Goal: Information Seeking & Learning: Learn about a topic

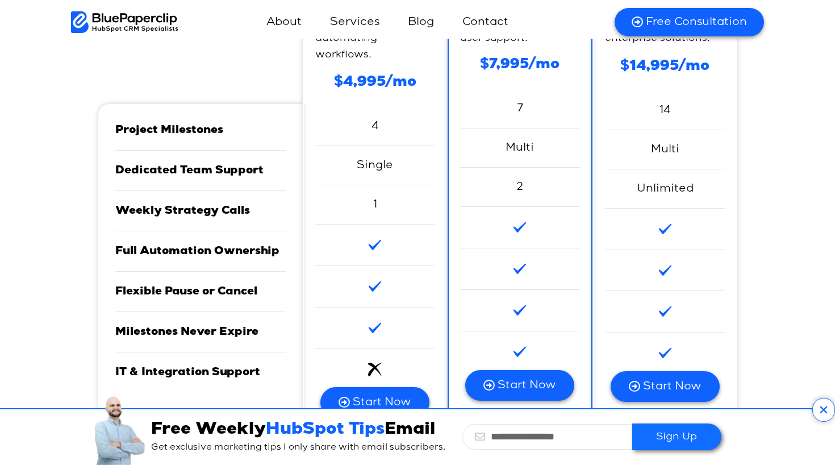
scroll to position [3160, 0]
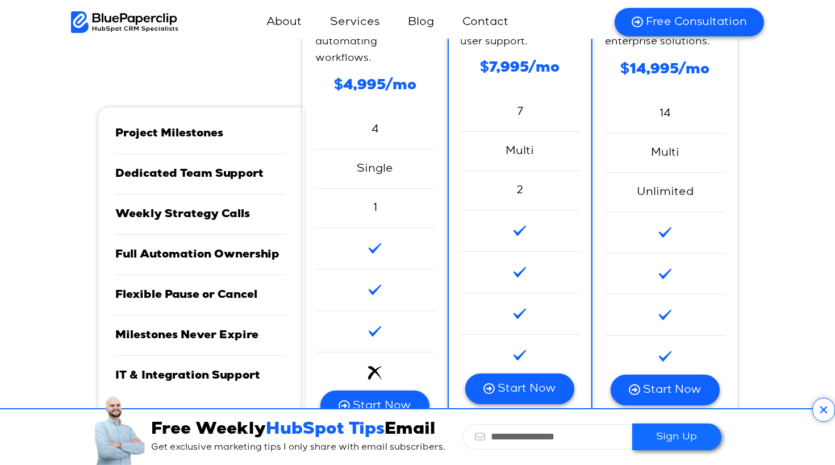
click at [823, 405] on icon at bounding box center [823, 410] width 23 height 24
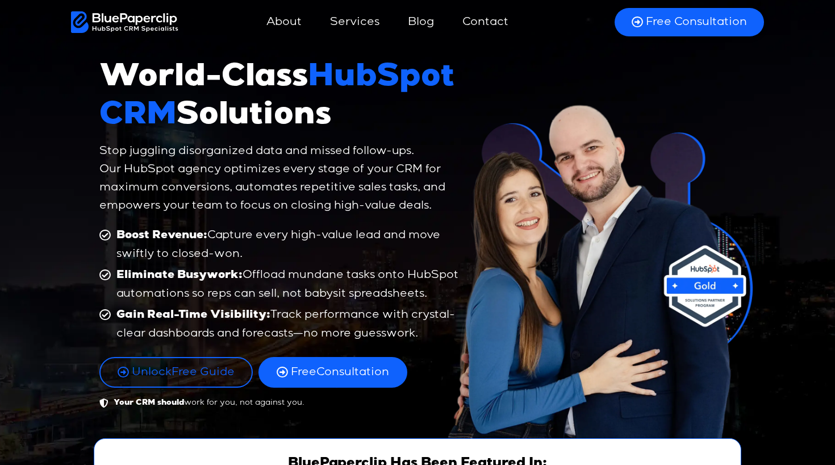
scroll to position [0, 0]
drag, startPoint x: 398, startPoint y: 168, endPoint x: 420, endPoint y: 169, distance: 22.8
click at [420, 169] on p "Stop juggling disorganized data and missed follow-ups. Our HubSpot agency optim…" at bounding box center [281, 178] width 364 height 73
click at [186, 189] on p "Stop juggling disorganized data and missed follow-ups. Our HubSpot agency optim…" at bounding box center [281, 178] width 364 height 73
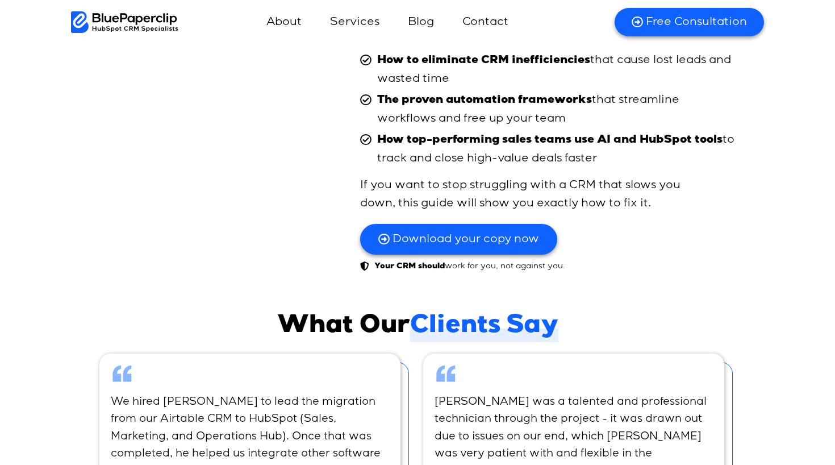
scroll to position [6392, 0]
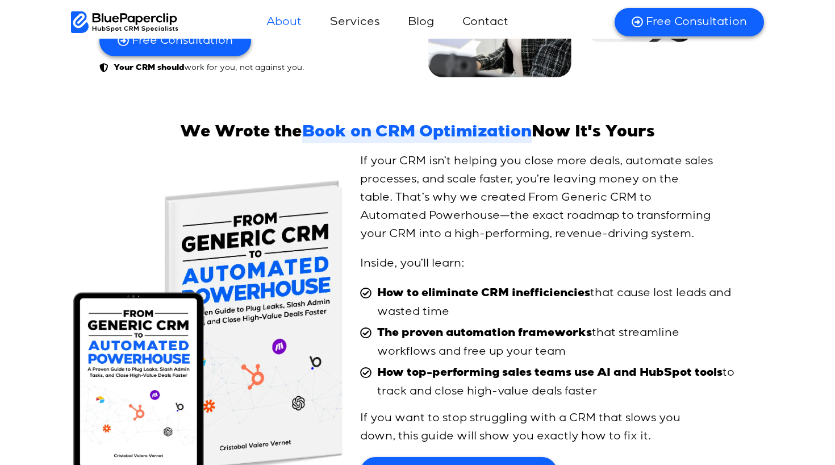
click at [288, 24] on link "About" at bounding box center [284, 22] width 58 height 27
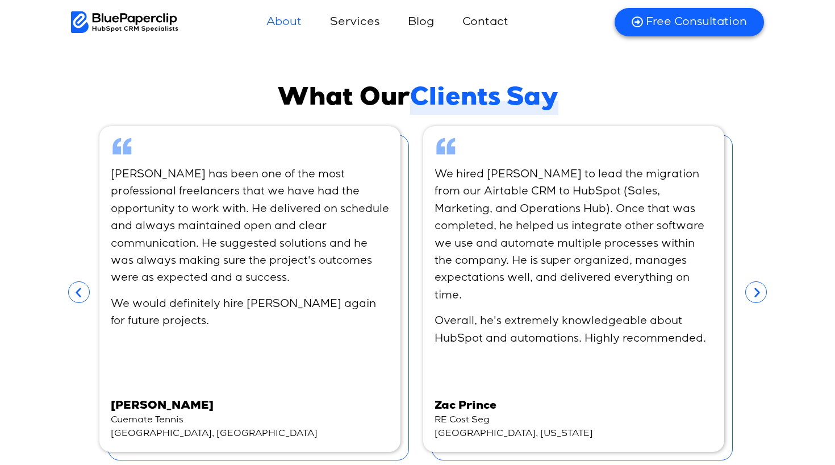
scroll to position [3275, 0]
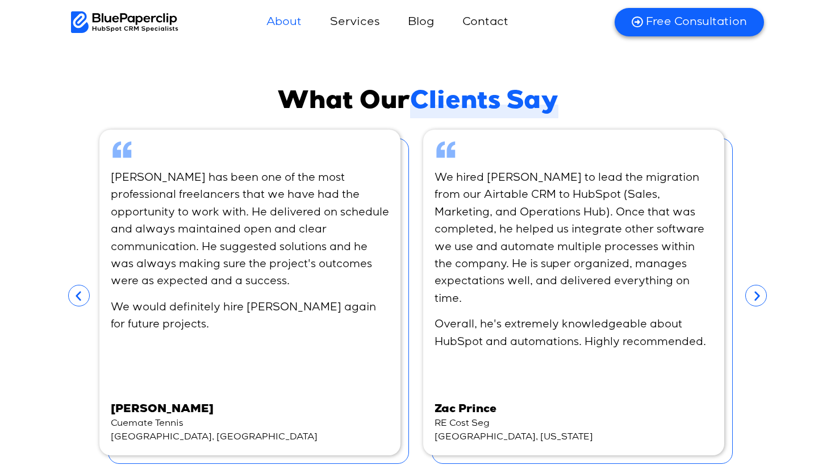
click at [81, 285] on icon "Previous slide" at bounding box center [79, 296] width 22 height 22
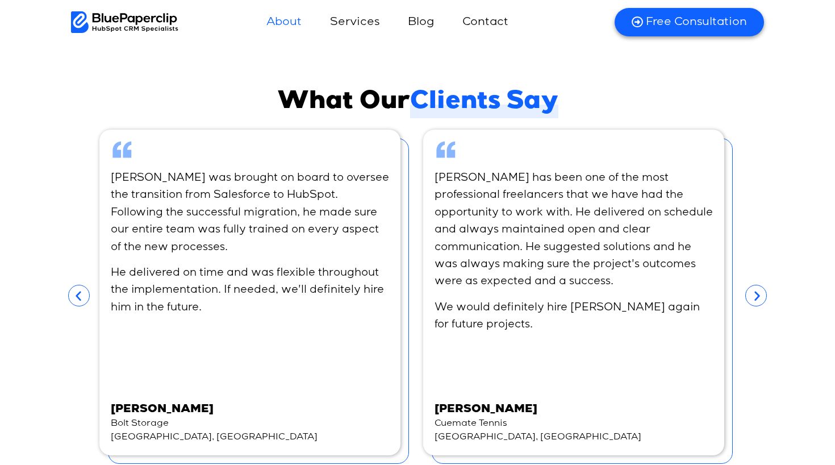
click at [82, 285] on icon "Previous slide" at bounding box center [79, 296] width 22 height 22
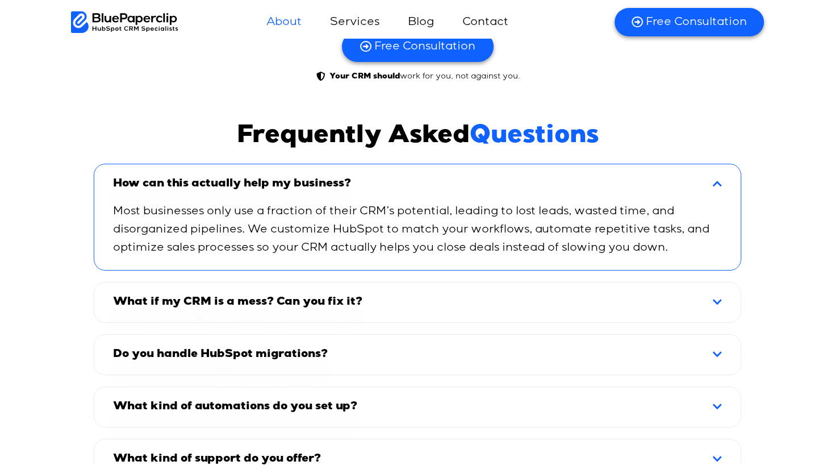
scroll to position [3795, 0]
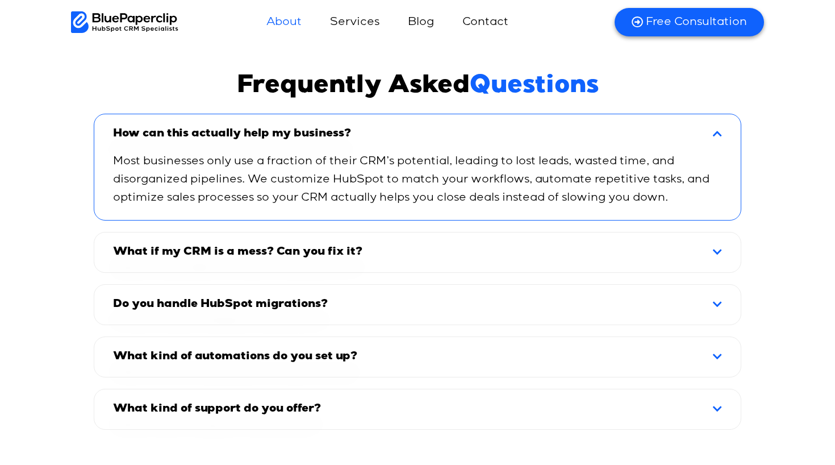
click at [712, 234] on div "What if my CRM is a mess? Can you fix it?" at bounding box center [417, 252] width 643 height 36
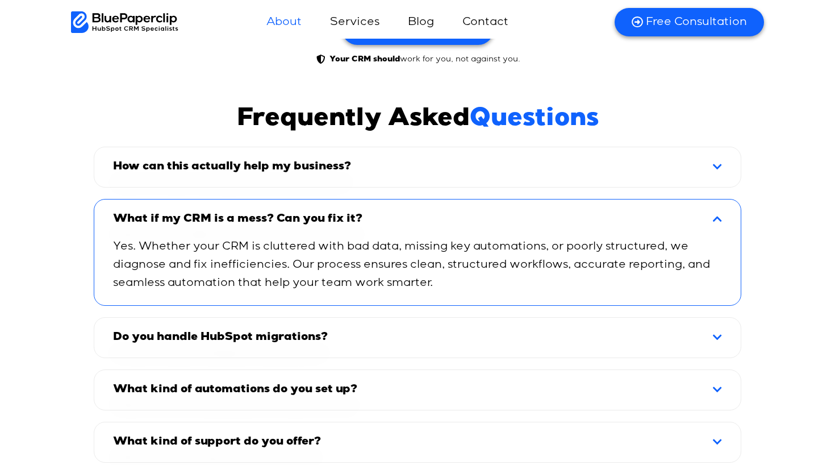
scroll to position [3762, 0]
click at [722, 147] on div "How can this actually help my business? Most businesses only use a fraction of …" at bounding box center [417, 305] width 647 height 316
click at [722, 149] on div "How can this actually help my business?" at bounding box center [417, 167] width 643 height 36
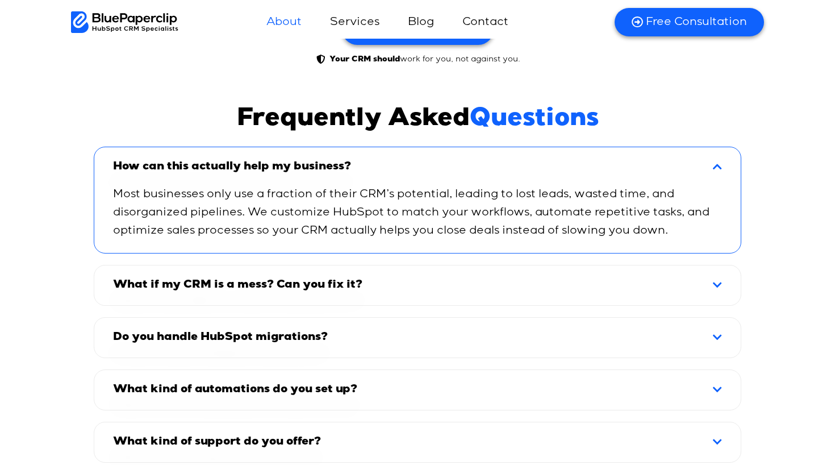
click at [427, 319] on div "Do you handle HubSpot migrations?" at bounding box center [417, 337] width 643 height 36
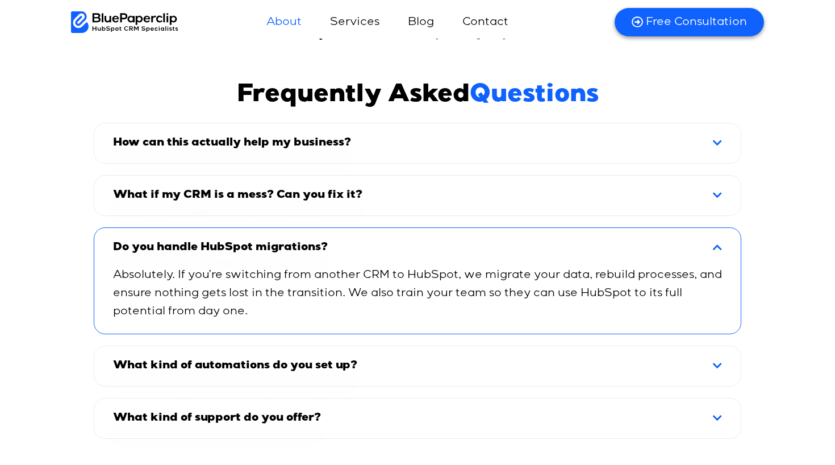
scroll to position [3794, 0]
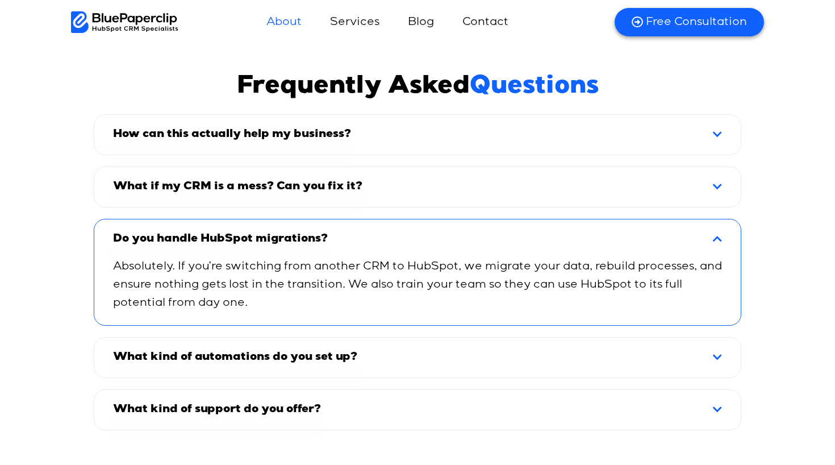
click at [427, 339] on div "What kind of automations do you set up?" at bounding box center [417, 357] width 643 height 36
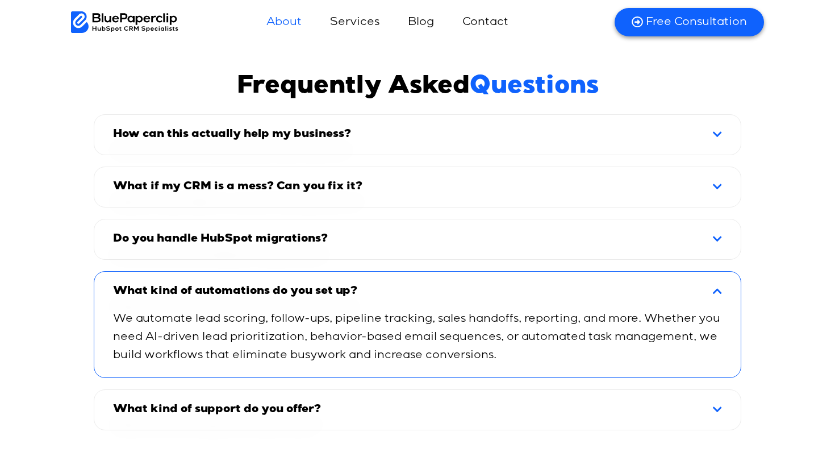
click at [443, 273] on div "What kind of automations do you set up?" at bounding box center [417, 291] width 643 height 36
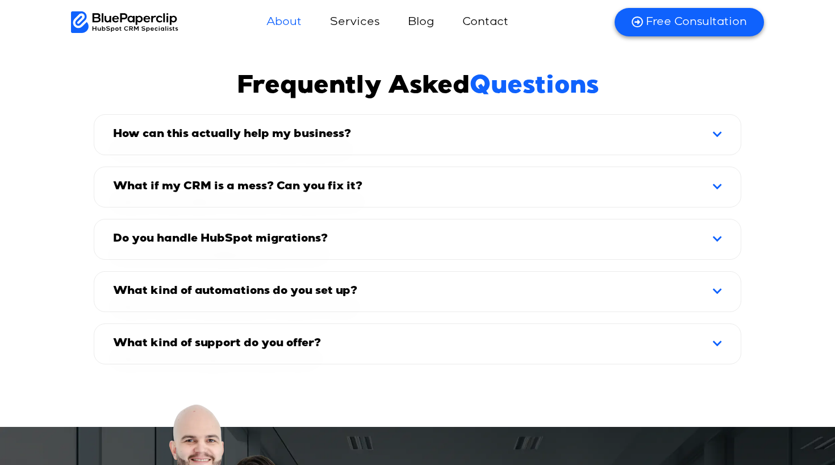
click at [428, 325] on div "What kind of support do you offer?" at bounding box center [417, 343] width 643 height 36
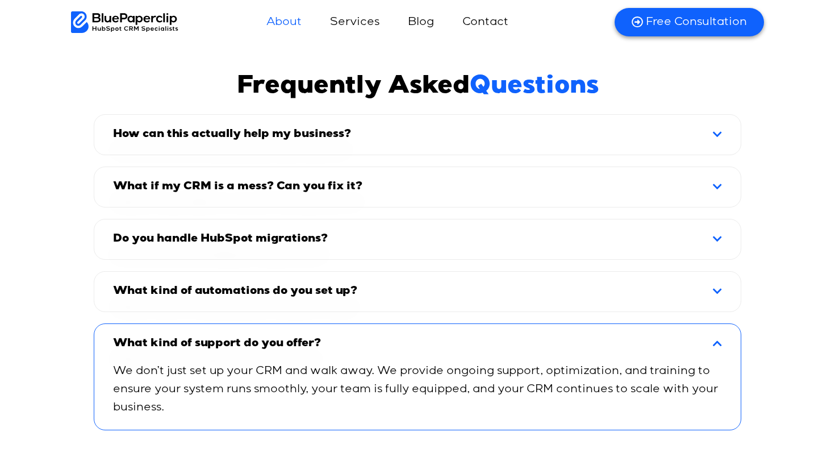
click at [428, 325] on div "What kind of support do you offer?" at bounding box center [417, 343] width 643 height 36
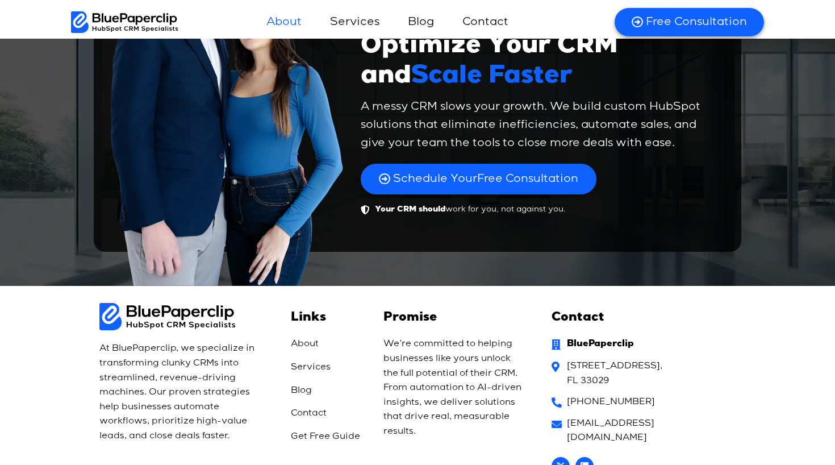
scroll to position [4268, 0]
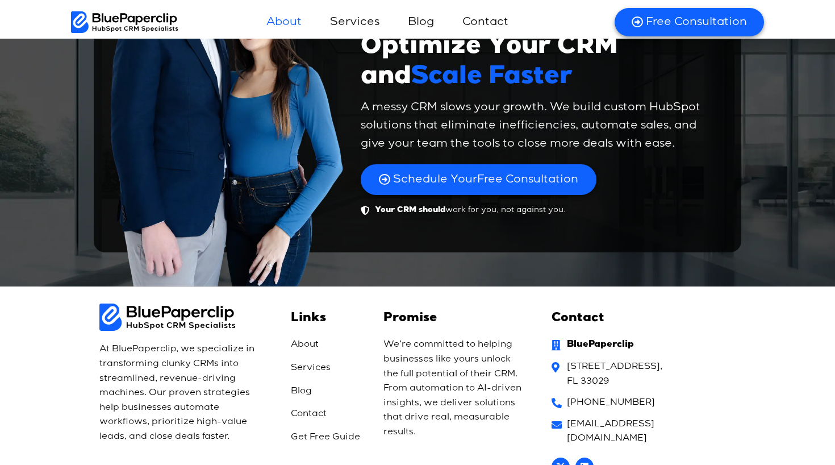
drag, startPoint x: 568, startPoint y: 306, endPoint x: 675, endPoint y: 323, distance: 108.1
click at [662, 360] on span "18511 SW 7th St, Pembroke Pines, FL 33029" at bounding box center [613, 374] width 98 height 29
copy span "18511 SW 7th St, Pembroke Pines, FL 33029"
